Goal: Task Accomplishment & Management: Complete application form

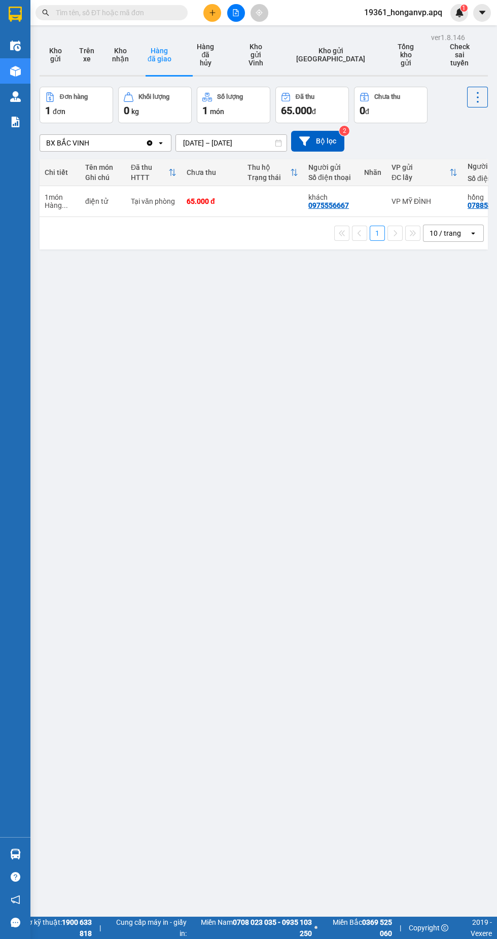
click at [262, 488] on div "ver 1.8.146 Kho gửi Trên xe Kho nhận Hàng đã giao Hàng đã hủy Kho gửi Vinh Kho …" at bounding box center [263, 499] width 456 height 939
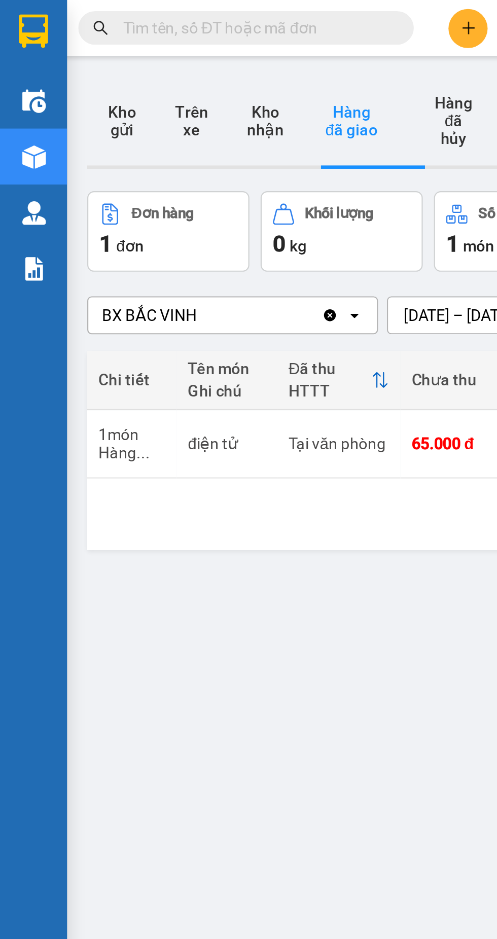
click at [53, 52] on button "Kho gửi" at bounding box center [55, 54] width 31 height 41
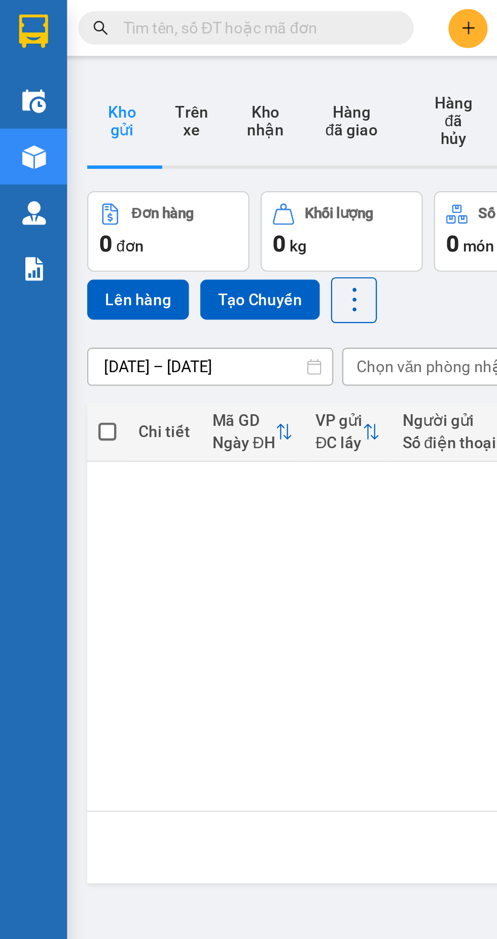
click at [107, 13] on input "text" at bounding box center [116, 12] width 120 height 11
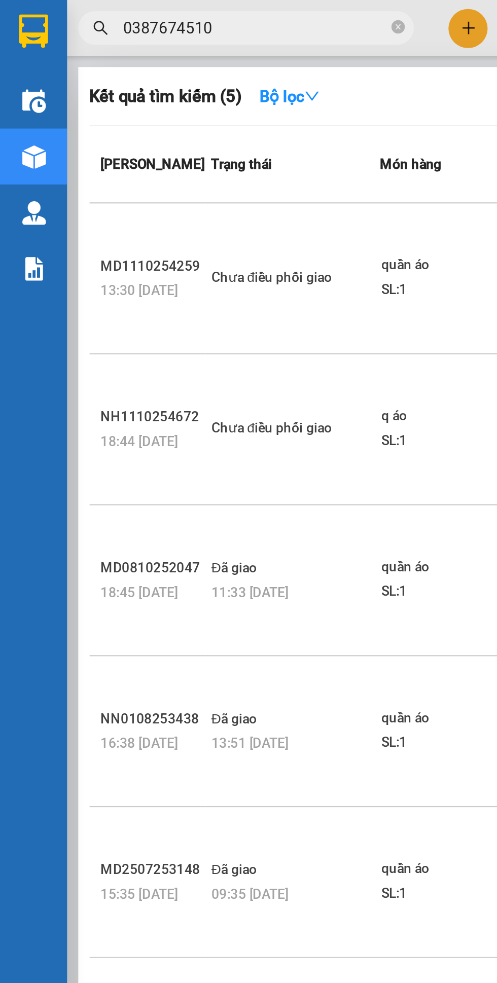
type input "0387674510"
click at [169, 118] on td "Chưa điều phối giao" at bounding box center [132, 126] width 79 height 68
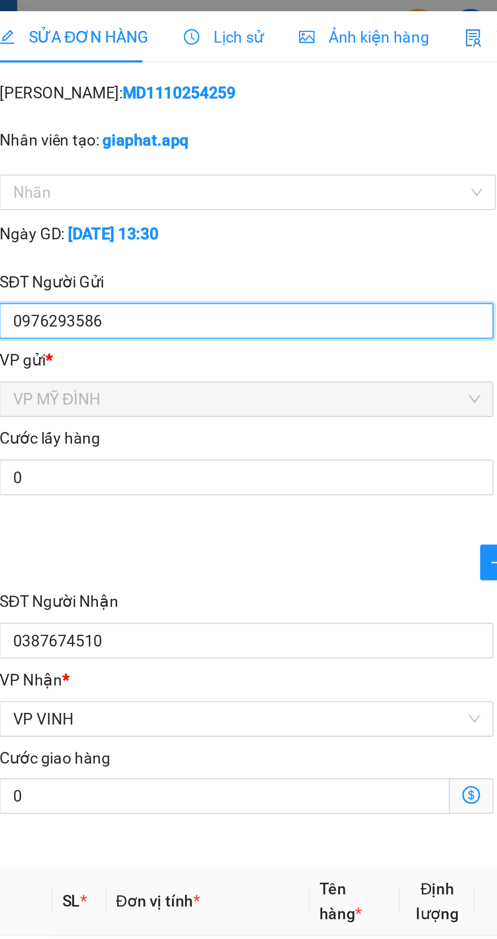
type input "0976293586"
type input "khách"
type input "0387674510"
type input "công nguyễn"
checkbox input "true"
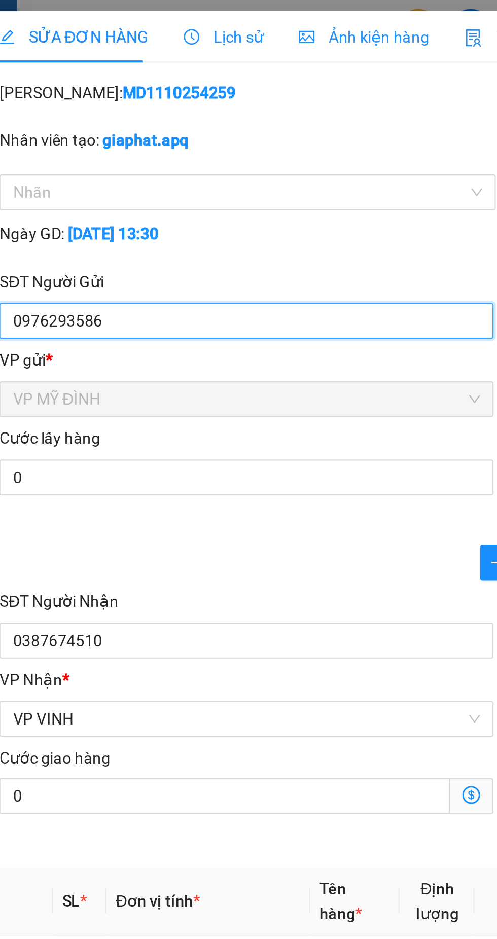
type input "bến xe mới"
type input "0"
type input "40.000"
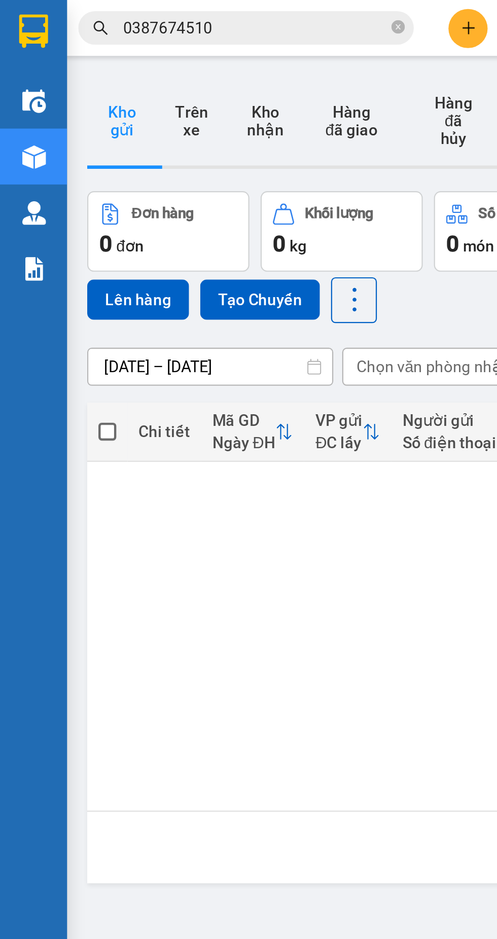
click at [118, 18] on input "0387674510" at bounding box center [116, 12] width 120 height 11
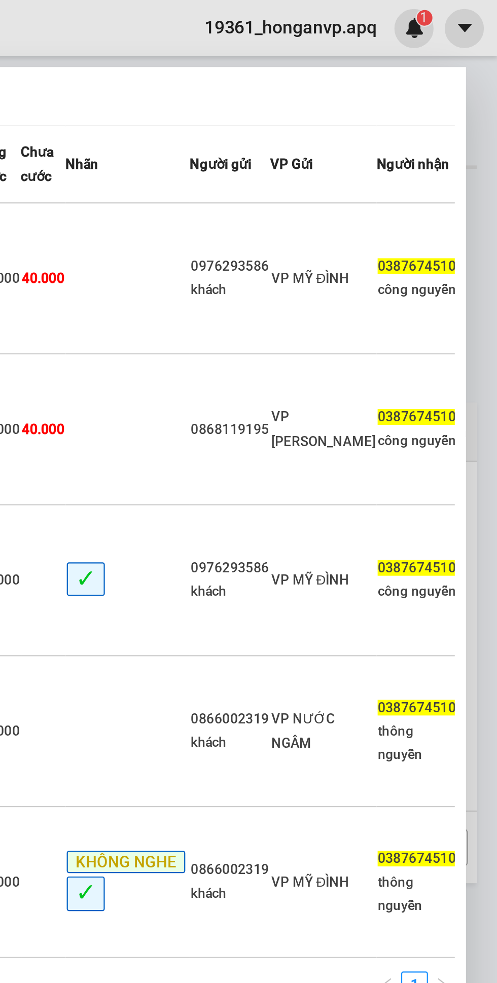
click at [443, 126] on div "công nguyễn" at bounding box center [460, 131] width 35 height 11
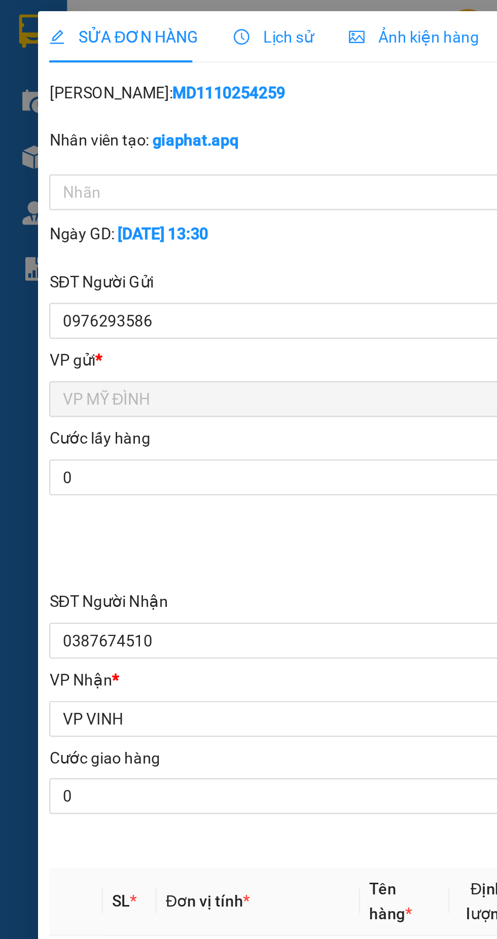
type input "0976293586"
type input "khách"
type input "0387674510"
type input "công nguyễn"
checkbox input "true"
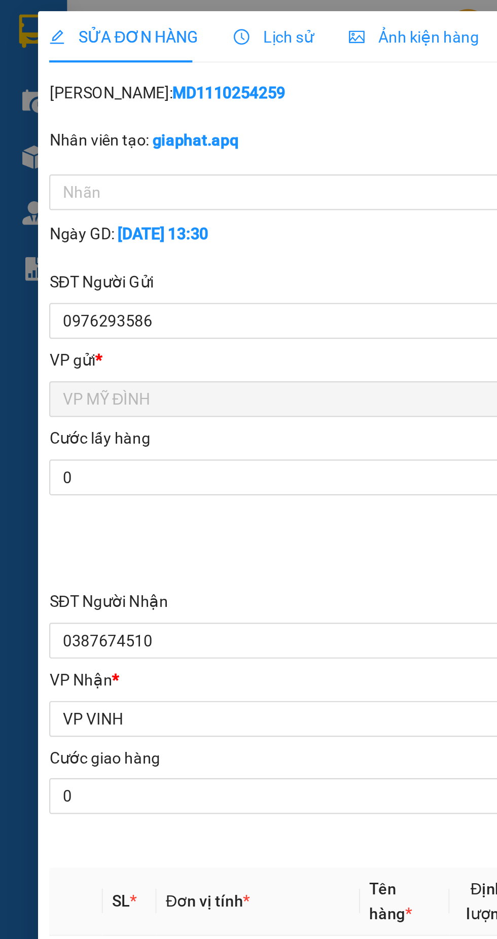
type input "bến xe mới"
type input "0"
type input "40.000"
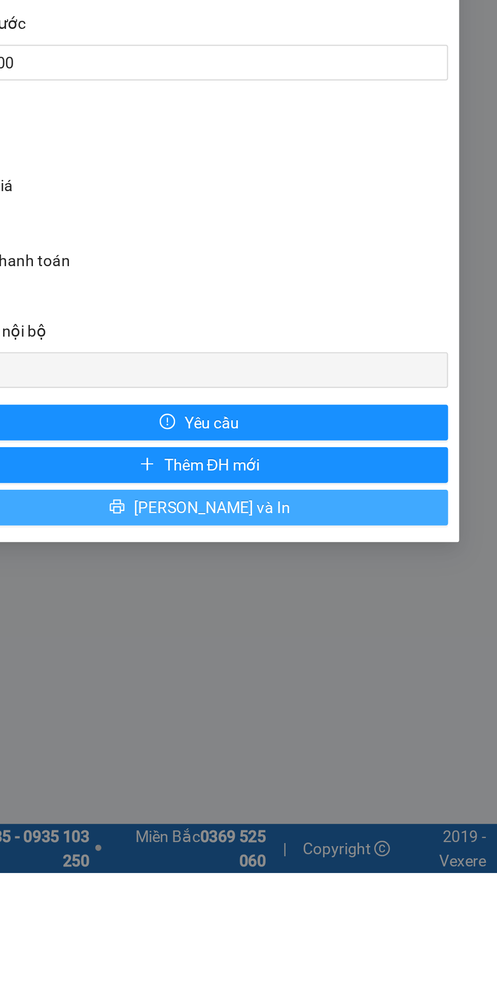
click at [393, 821] on button "[PERSON_NAME] và In" at bounding box center [361, 817] width 225 height 16
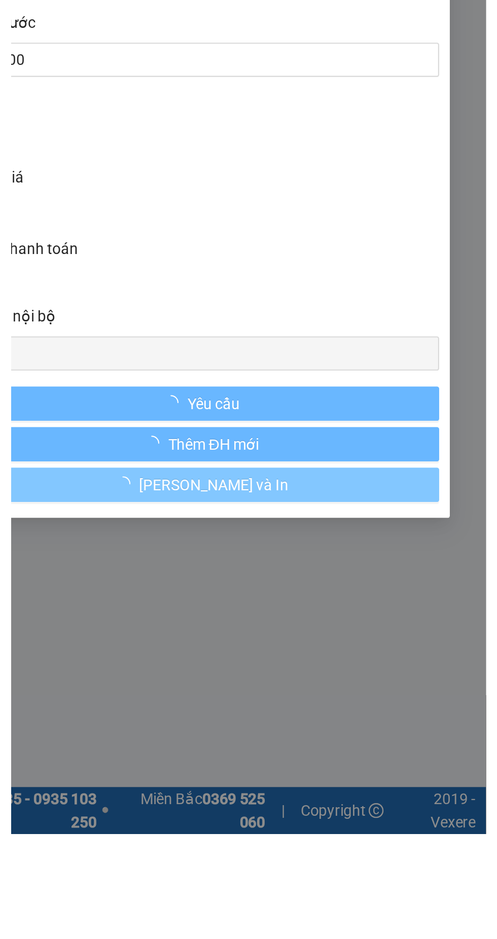
scroll to position [24, 0]
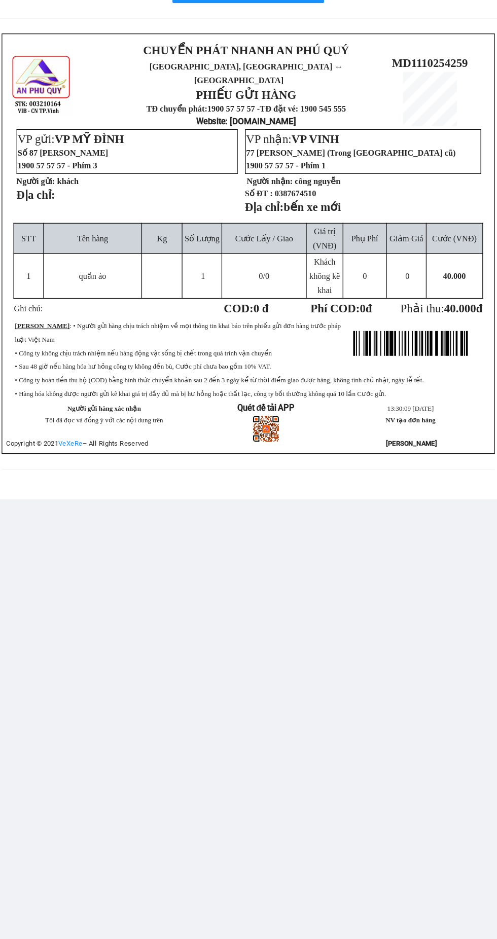
scroll to position [10, 0]
